Goal: Task Accomplishment & Management: Manage account settings

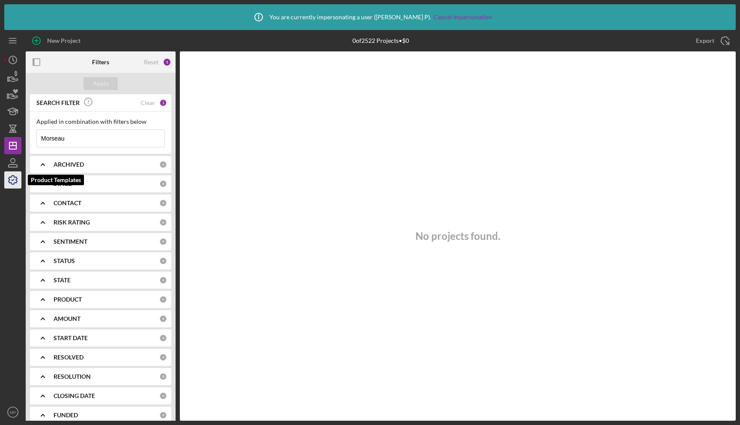
click at [13, 182] on icon "button" at bounding box center [12, 179] width 21 height 21
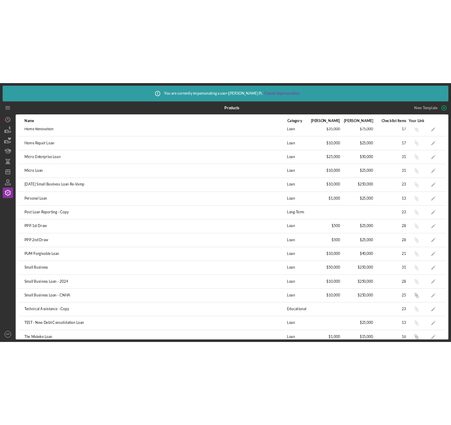
scroll to position [247, 0]
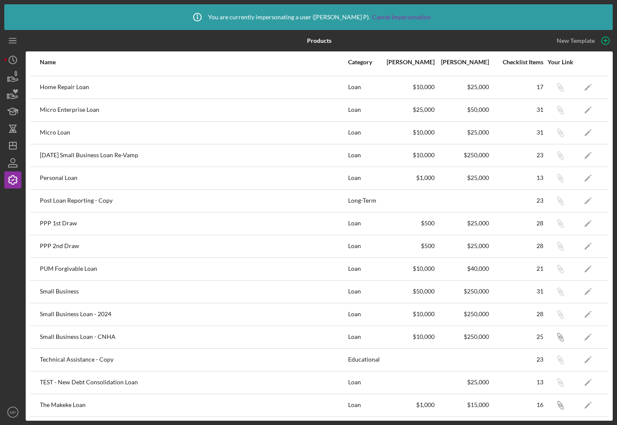
click at [587, 178] on polygon "button" at bounding box center [587, 179] width 6 height 6
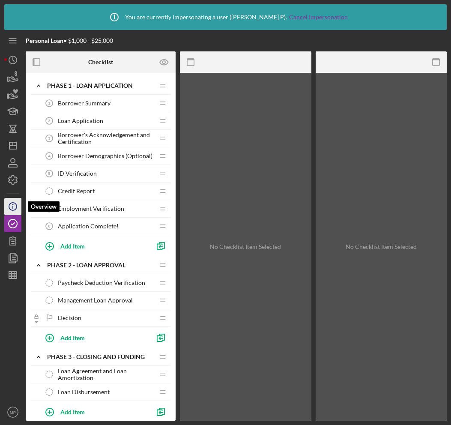
click at [16, 205] on icon "Icon/Info" at bounding box center [12, 206] width 21 height 21
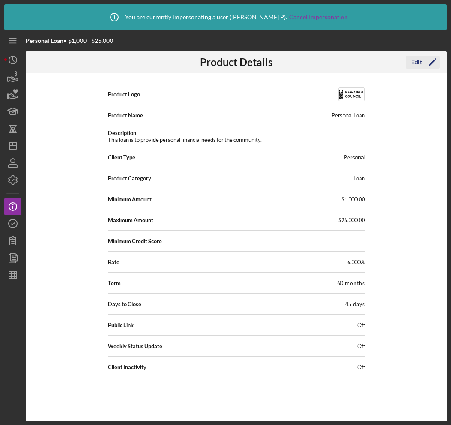
click at [420, 63] on div "Edit" at bounding box center [416, 62] width 11 height 13
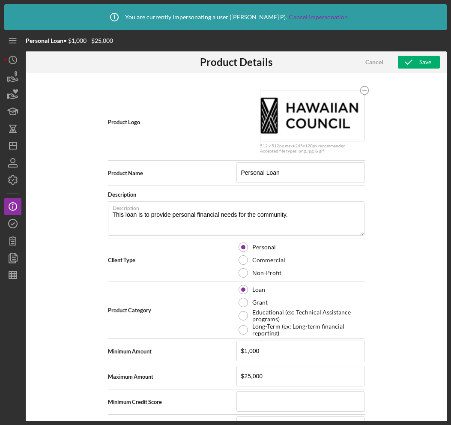
scroll to position [116, 0]
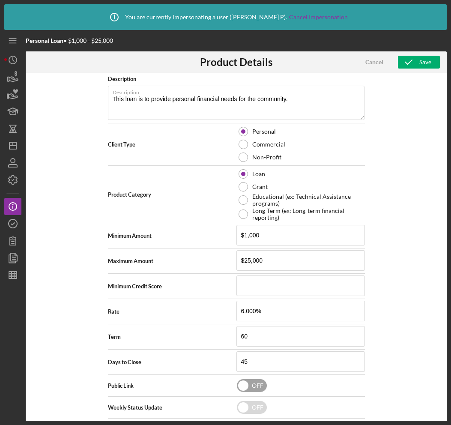
click at [255, 387] on input "checkbox" at bounding box center [252, 385] width 30 height 13
checkbox input "true"
click at [417, 64] on icon "button" at bounding box center [408, 61] width 21 height 21
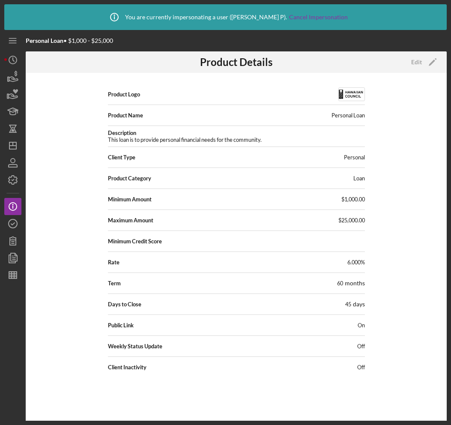
click at [420, 70] on div "Edit Icon/Edit" at bounding box center [423, 61] width 34 height 21
click at [421, 62] on div "Edit" at bounding box center [416, 62] width 11 height 13
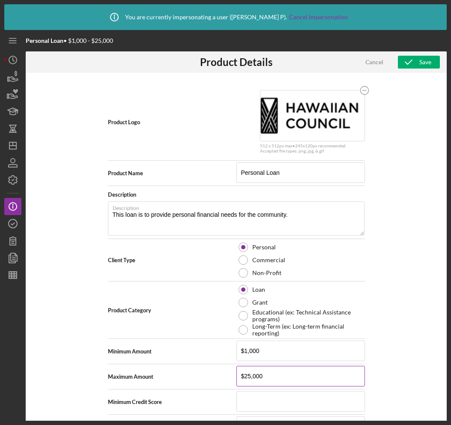
scroll to position [116, 0]
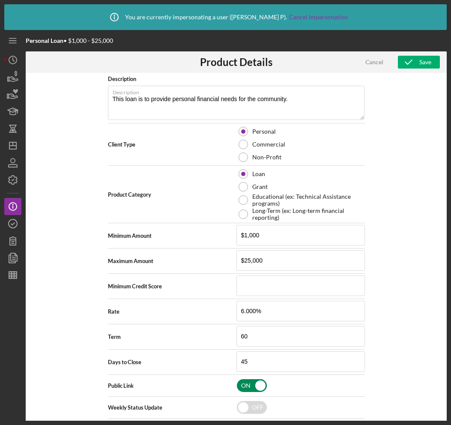
click at [243, 385] on input "checkbox" at bounding box center [252, 385] width 30 height 13
checkbox input "false"
click at [416, 64] on icon "button" at bounding box center [408, 61] width 21 height 21
